Goal: Information Seeking & Learning: Learn about a topic

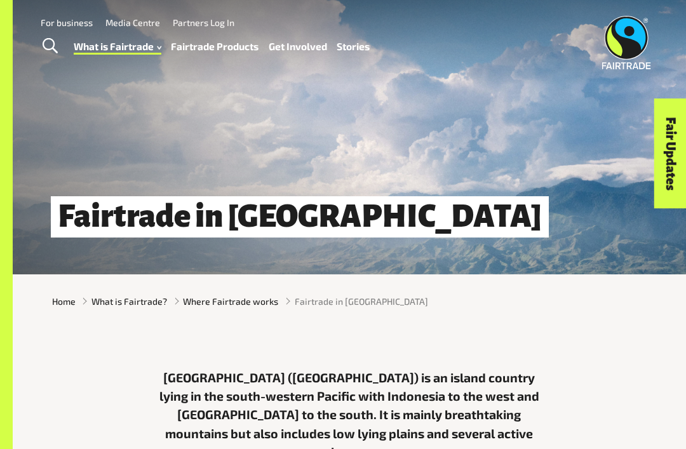
click at [200, 41] on link "Fairtrade Products" at bounding box center [215, 46] width 88 height 18
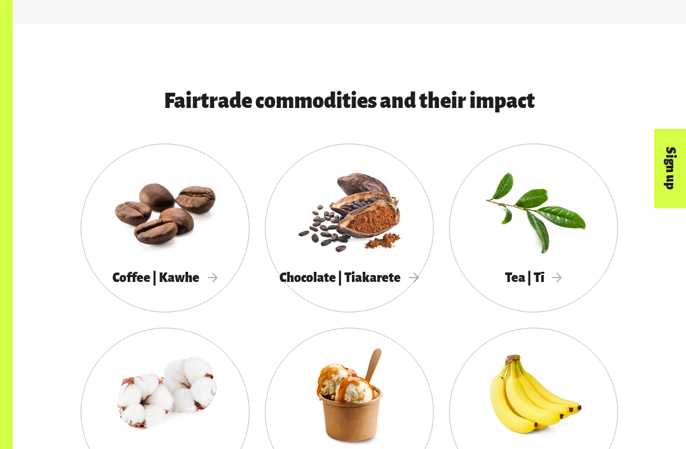
scroll to position [496, 0]
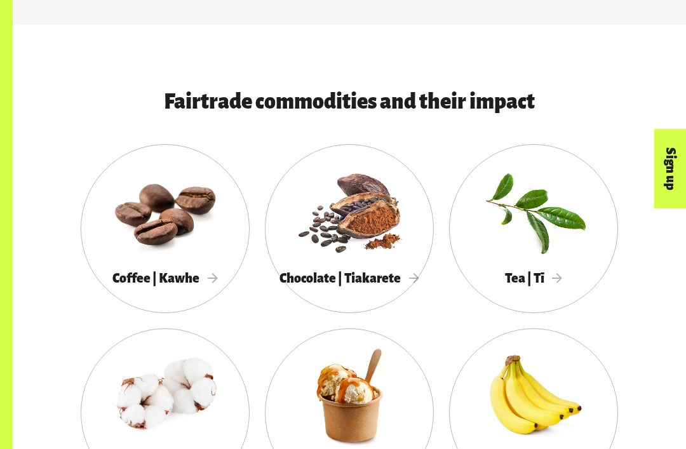
click at [345, 211] on div at bounding box center [349, 211] width 169 height 110
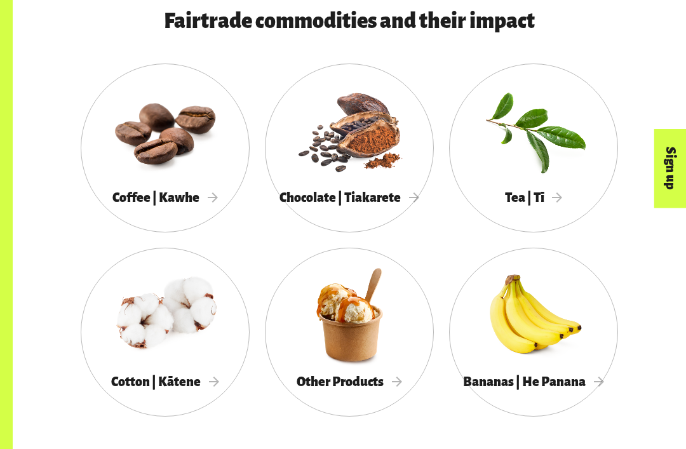
scroll to position [577, 0]
click at [173, 166] on div at bounding box center [165, 131] width 169 height 110
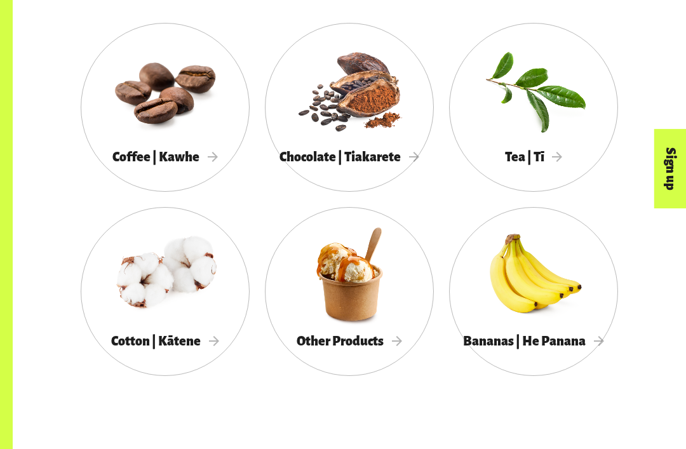
click at [502, 280] on div at bounding box center [533, 274] width 169 height 110
click at [497, 116] on div at bounding box center [533, 90] width 169 height 110
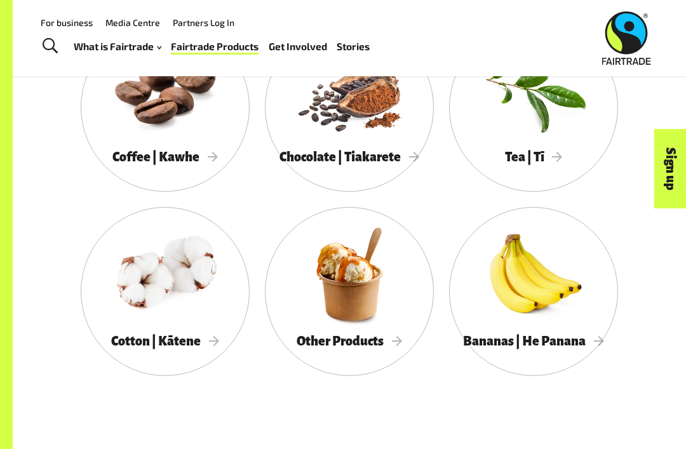
click at [163, 91] on div at bounding box center [165, 90] width 169 height 110
click at [512, 133] on div at bounding box center [533, 90] width 169 height 110
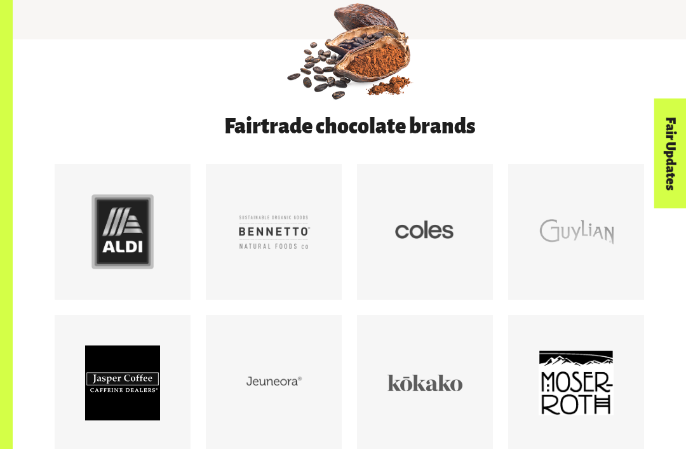
scroll to position [535, 0]
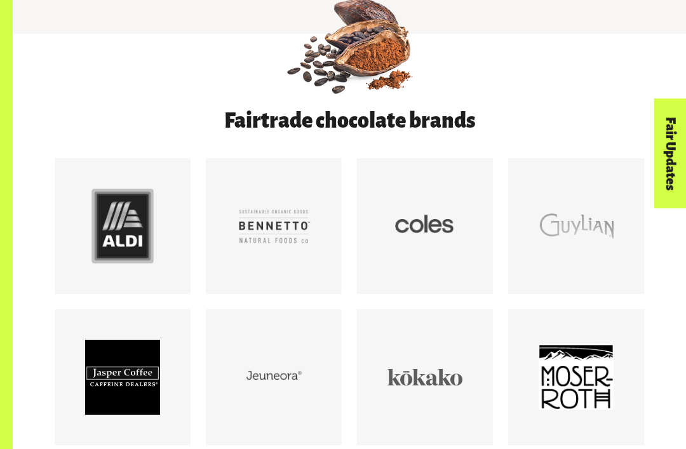
click at [121, 236] on div at bounding box center [122, 226] width 75 height 75
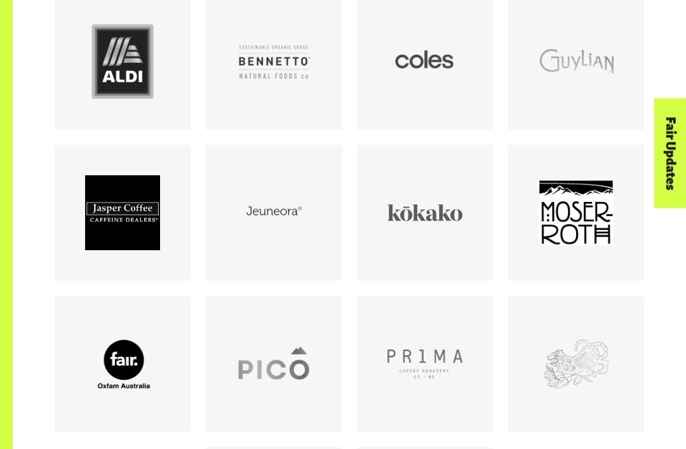
scroll to position [701, 0]
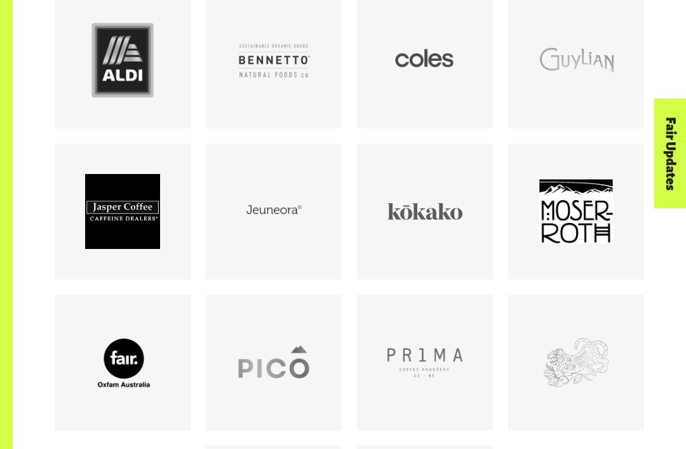
click at [397, 212] on div at bounding box center [424, 211] width 75 height 75
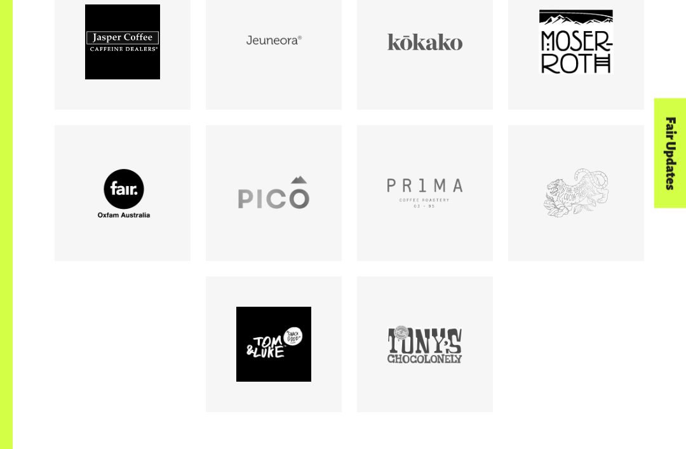
scroll to position [870, 0]
click at [453, 360] on div at bounding box center [424, 344] width 75 height 75
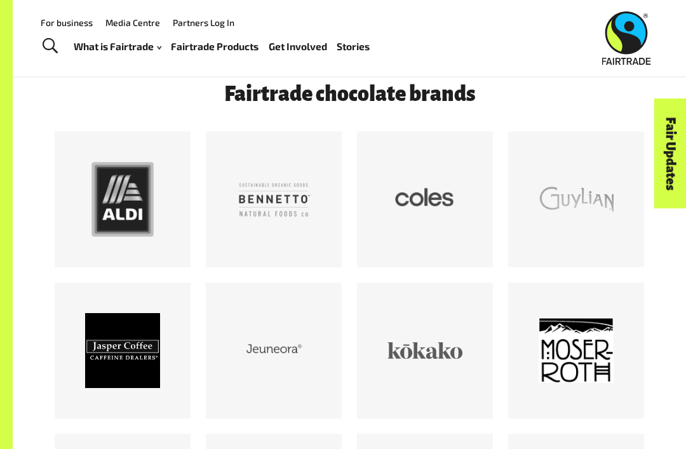
scroll to position [557, 0]
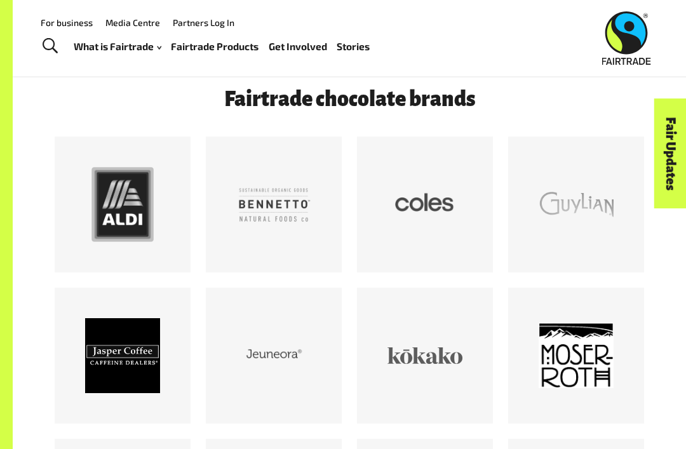
click at [415, 217] on div at bounding box center [424, 204] width 75 height 75
click at [276, 190] on div at bounding box center [273, 204] width 75 height 75
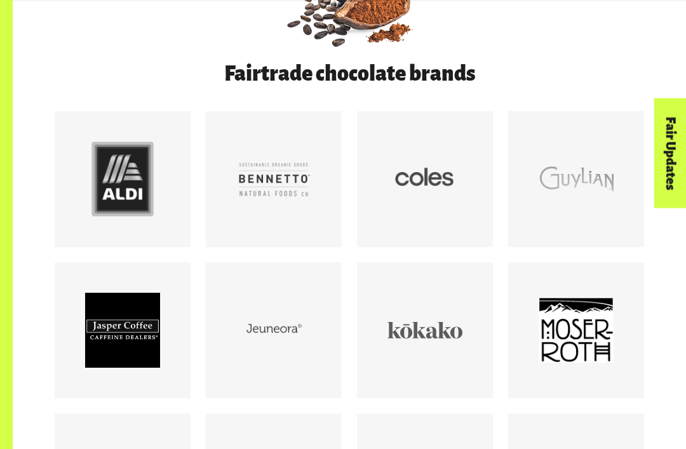
scroll to position [582, 0]
click at [573, 309] on div at bounding box center [575, 330] width 75 height 75
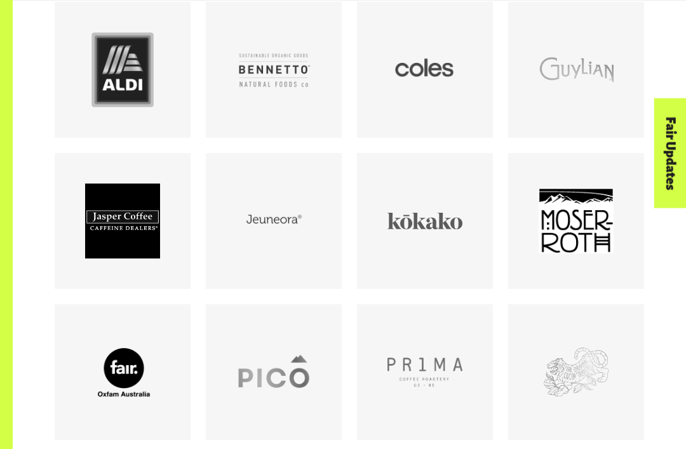
scroll to position [691, 0]
click at [256, 244] on div at bounding box center [273, 220] width 75 height 75
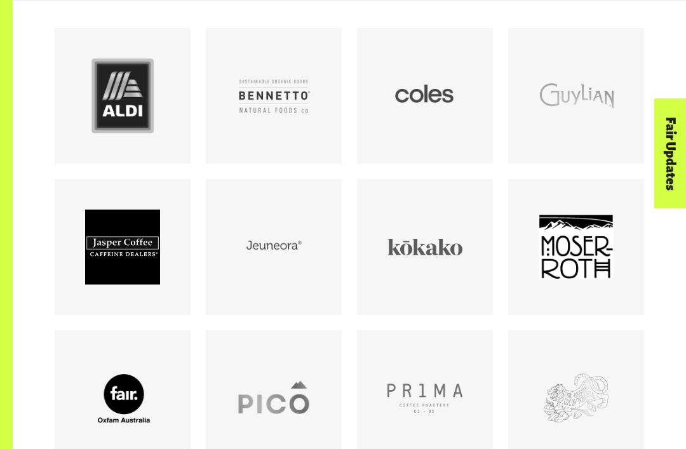
scroll to position [665, 0]
click at [132, 114] on div at bounding box center [122, 96] width 75 height 75
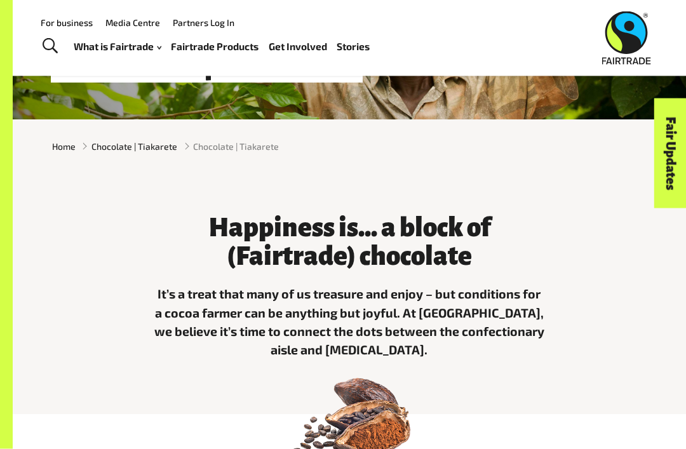
scroll to position [0, 0]
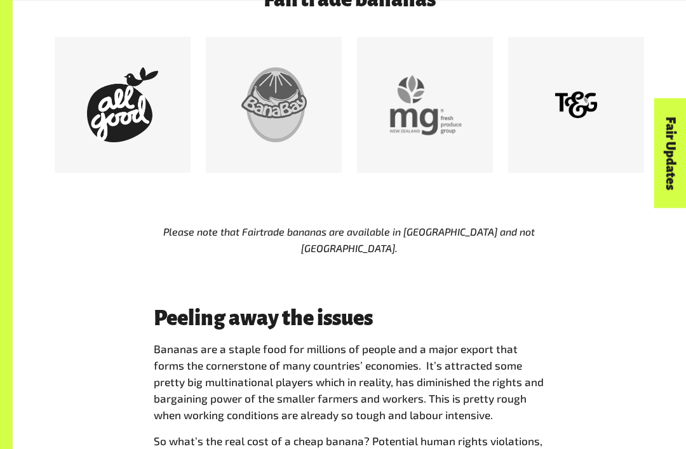
scroll to position [656, 0]
click at [123, 114] on div at bounding box center [122, 104] width 75 height 75
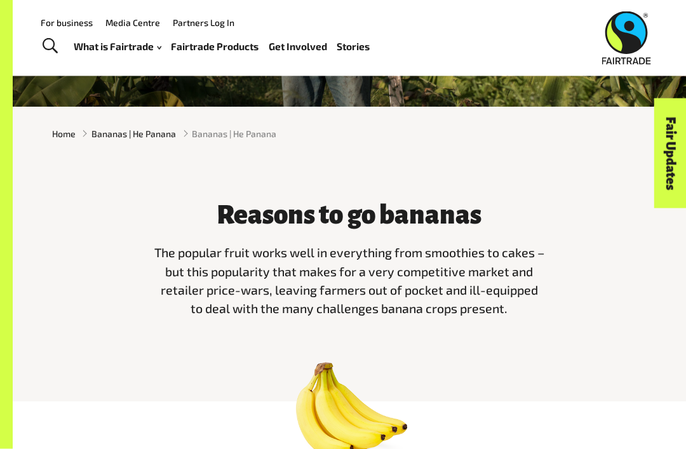
scroll to position [121, 0]
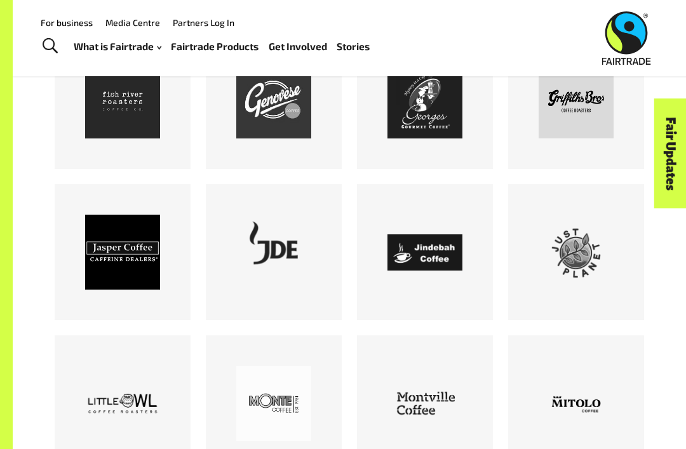
scroll to position [1059, 0]
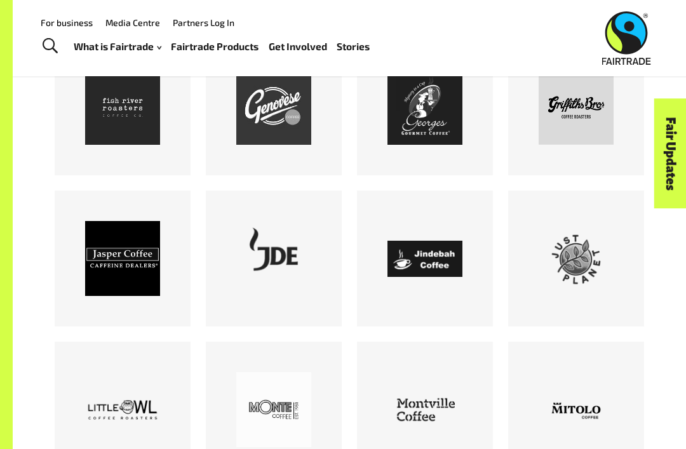
click at [251, 296] on div at bounding box center [273, 258] width 75 height 75
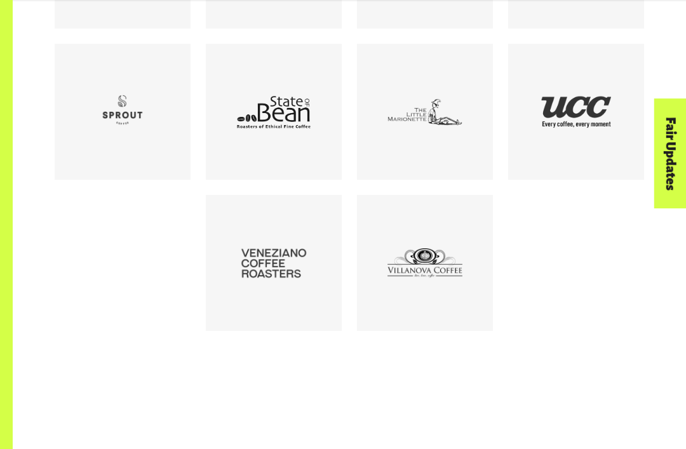
scroll to position [1655, 0]
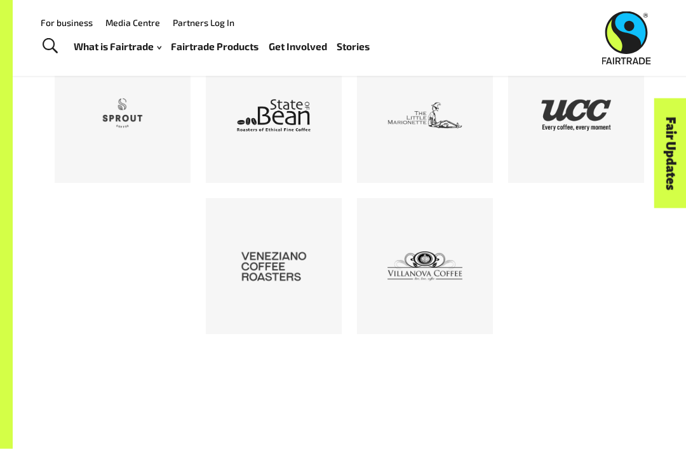
click at [101, 143] on div at bounding box center [122, 115] width 75 height 75
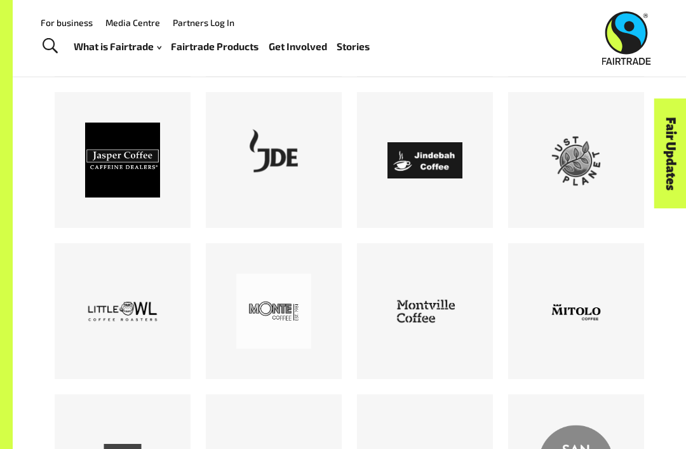
scroll to position [1153, 0]
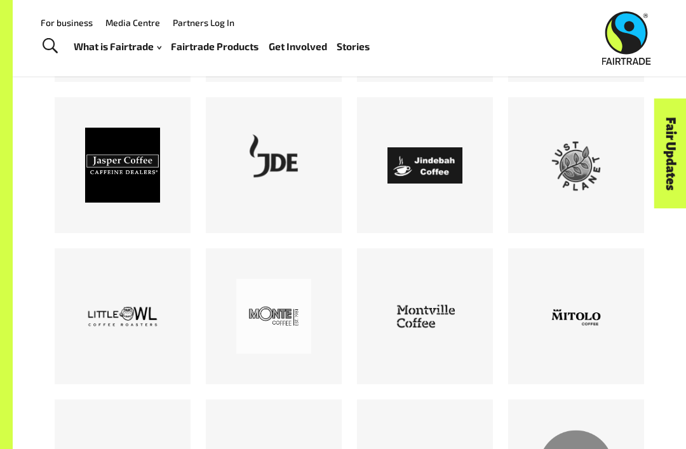
click at [567, 222] on div at bounding box center [576, 165] width 136 height 136
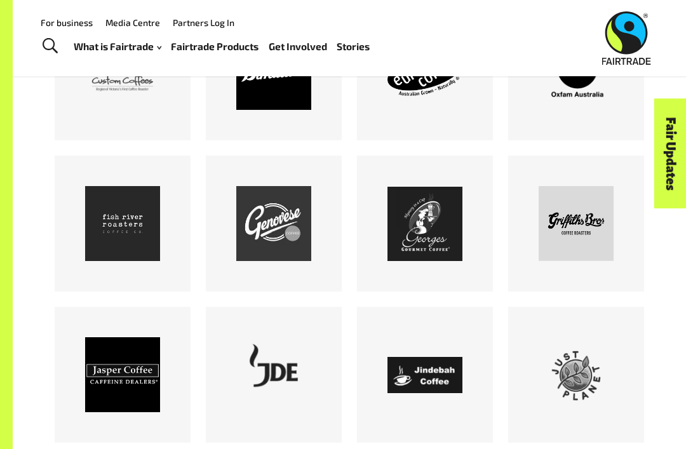
scroll to position [934, 0]
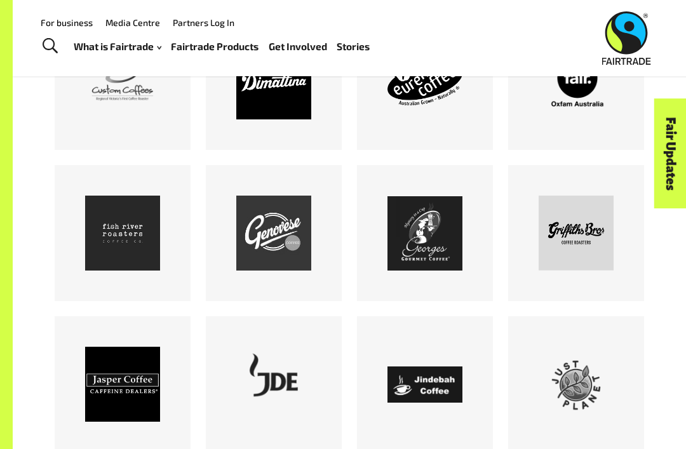
click at [105, 225] on div at bounding box center [122, 233] width 75 height 75
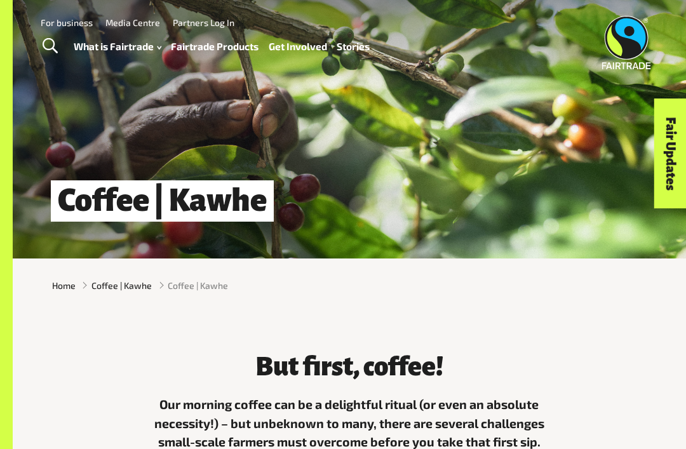
scroll to position [0, 0]
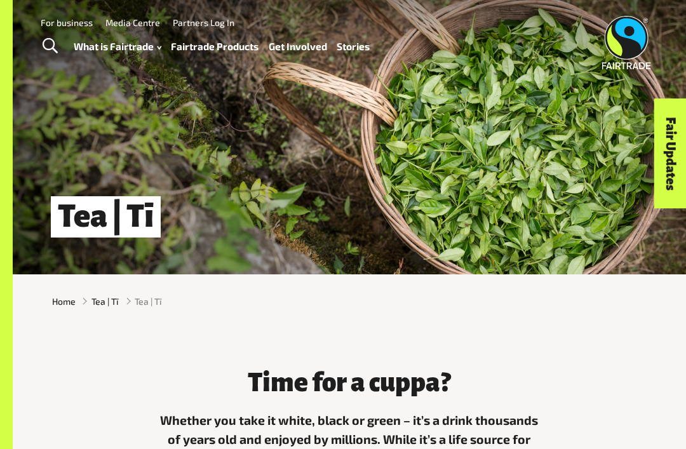
click at [264, 96] on div "Tea | Tī" at bounding box center [349, 137] width 673 height 274
click at [94, 70] on link "How Fairtrade works" at bounding box center [133, 80] width 140 height 20
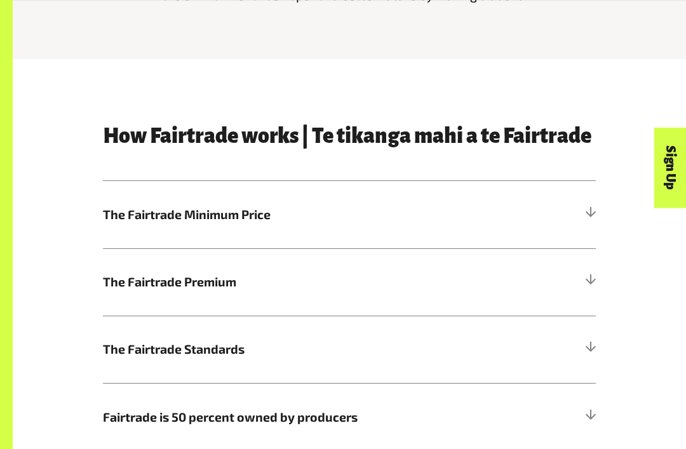
scroll to position [462, 0]
click at [271, 219] on span "The Fairtrade Minimum Price" at bounding box center [287, 214] width 369 height 18
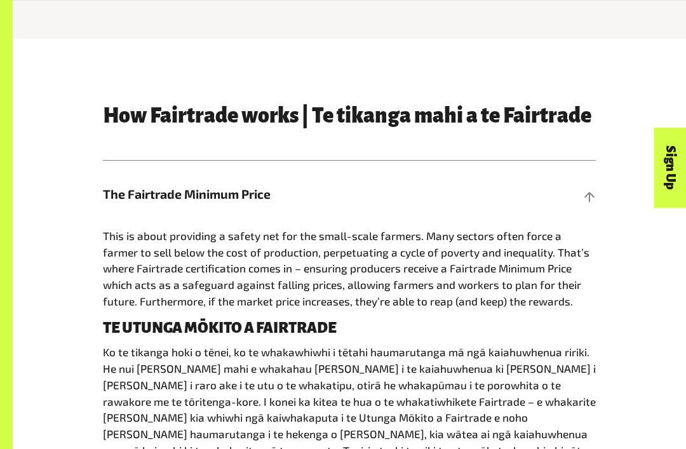
scroll to position [482, 0]
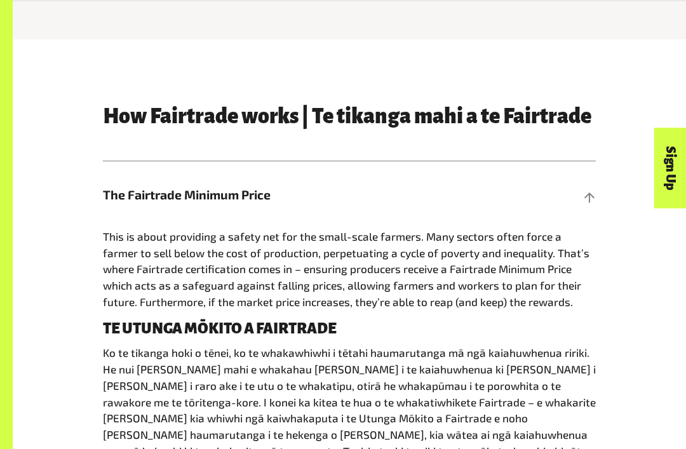
click at [186, 267] on span "This is about providing a safety net for the small-scale farmers. Many sectors …" at bounding box center [346, 269] width 486 height 78
click at [161, 175] on h5 "The Fairtrade Minimum Price" at bounding box center [349, 194] width 493 height 67
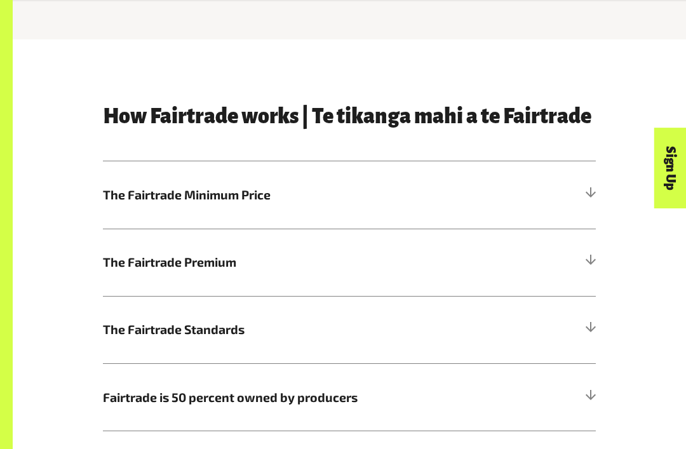
click at [76, 215] on div "How Fairtrade works | Te tikanga mahi a te Fairtrade The Fairtrade Minimum Pric…" at bounding box center [348, 268] width 609 height 326
click at [156, 180] on h5 "The Fairtrade Minimum Price" at bounding box center [349, 194] width 493 height 67
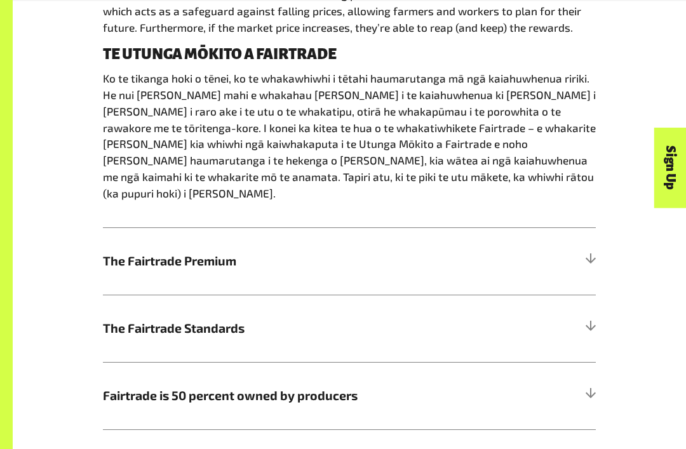
scroll to position [754, 0]
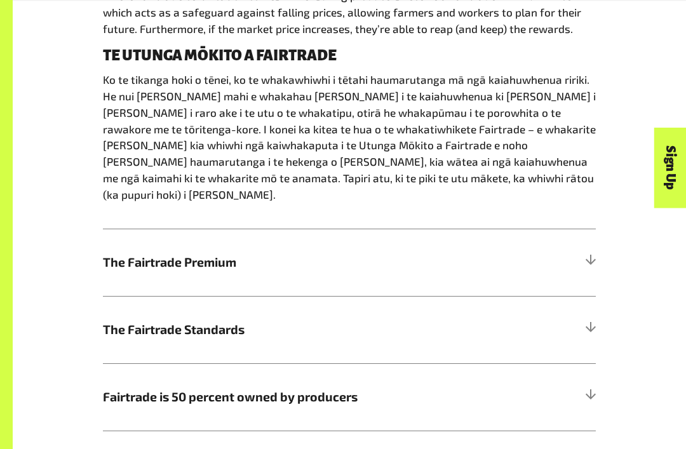
click at [151, 253] on span "The Fairtrade Premium" at bounding box center [287, 262] width 369 height 18
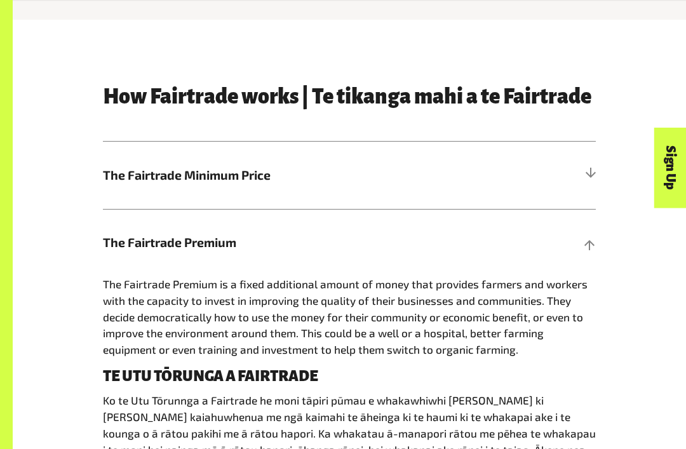
scroll to position [501, 0]
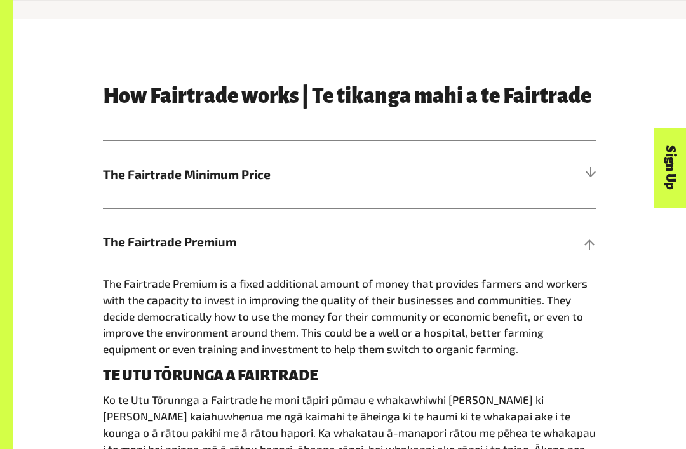
click at [206, 186] on h5 "The Fairtrade Minimum Price" at bounding box center [349, 175] width 493 height 67
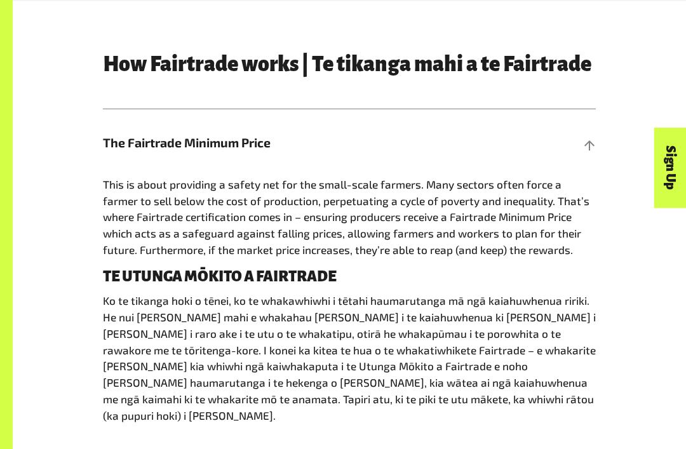
scroll to position [533, 0]
